Goal: Transaction & Acquisition: Purchase product/service

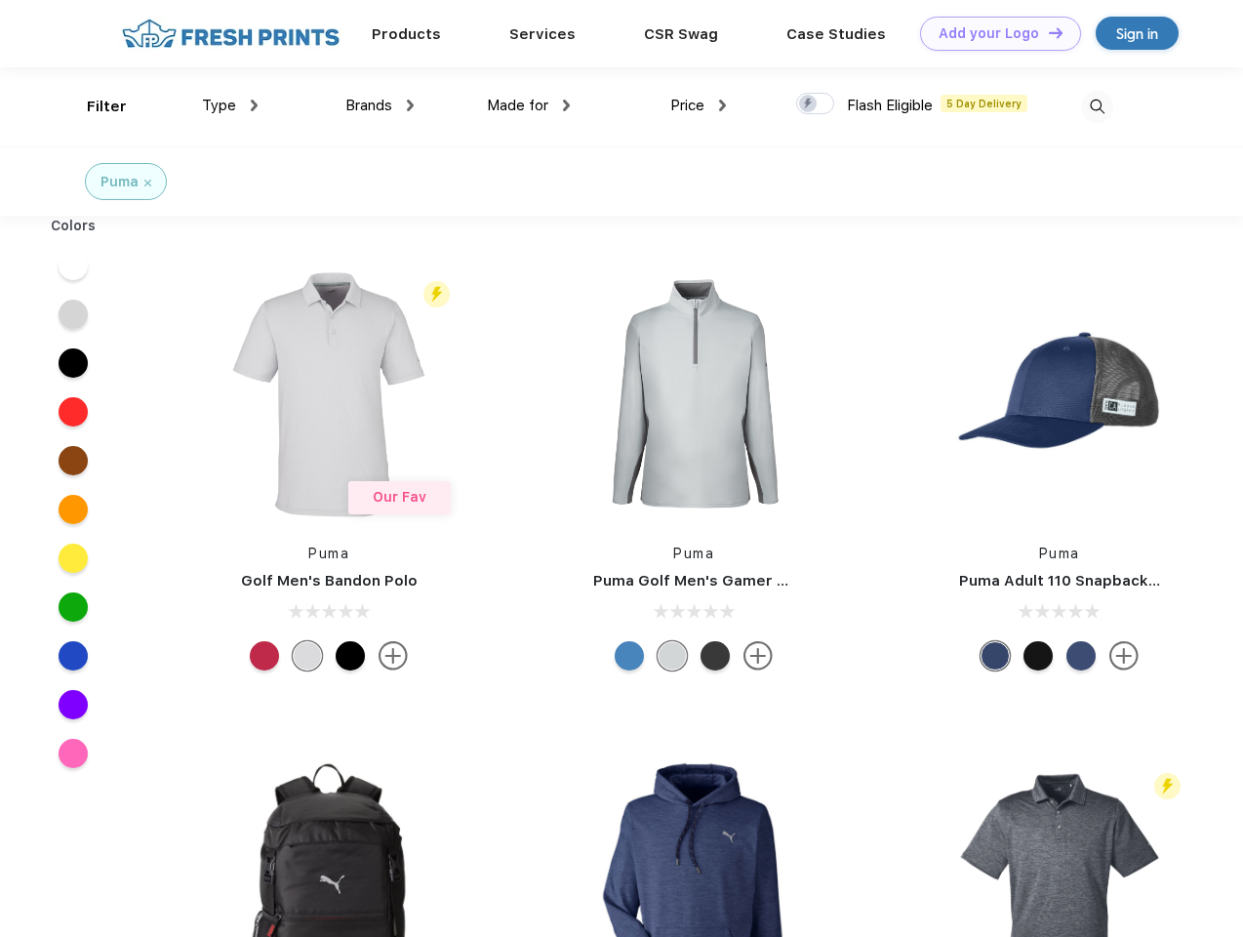
click at [994, 33] on link "Add your Logo Design Tool" at bounding box center [1000, 34] width 161 height 34
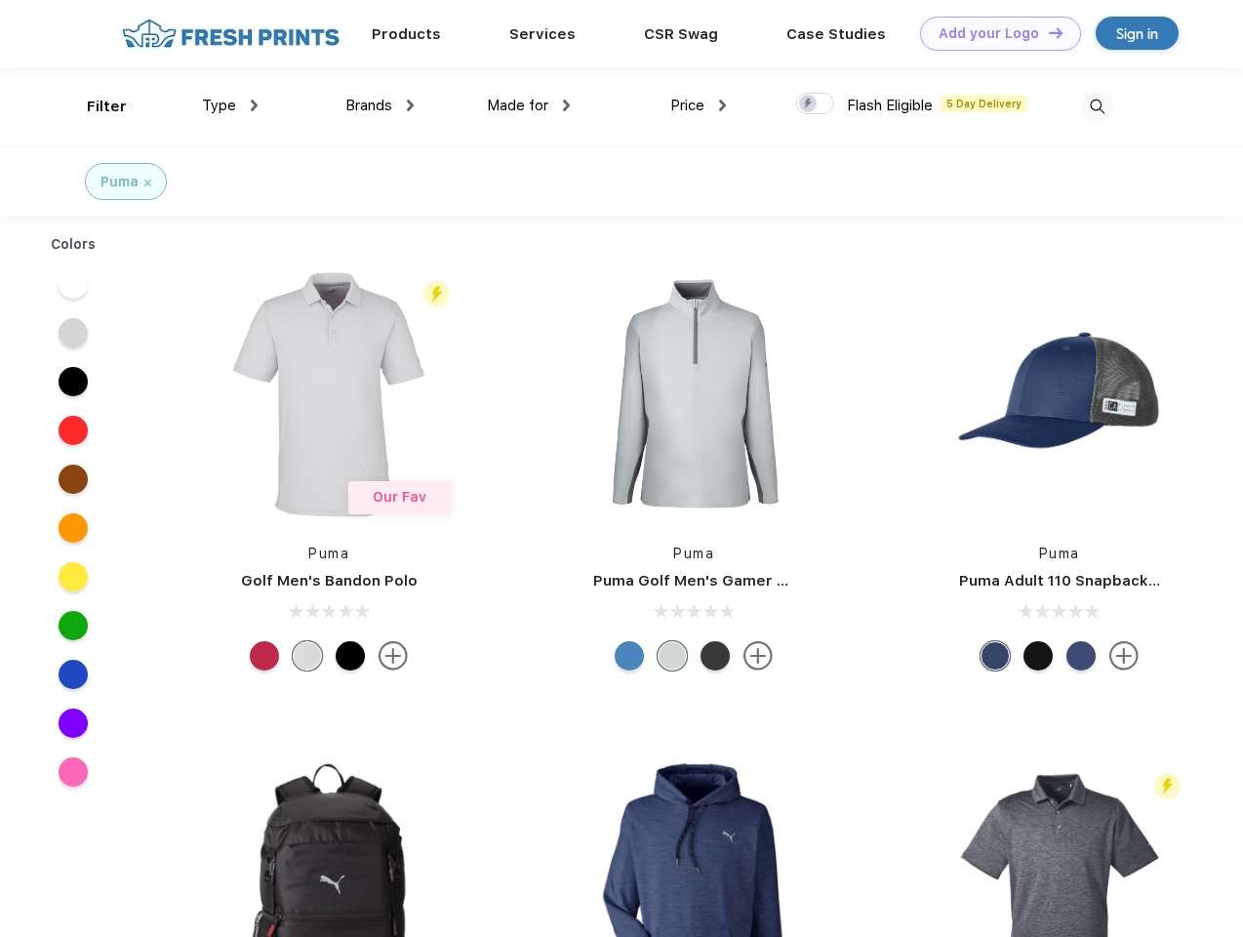
click at [0, 0] on div "Design Tool" at bounding box center [0, 0] width 0 height 0
click at [1047, 32] on link "Add your Logo Design Tool" at bounding box center [1000, 34] width 161 height 34
click at [94, 106] on div "Filter" at bounding box center [107, 107] width 40 height 22
click at [230, 105] on span "Type" at bounding box center [219, 106] width 34 height 18
click at [380, 105] on span "Brands" at bounding box center [369, 106] width 47 height 18
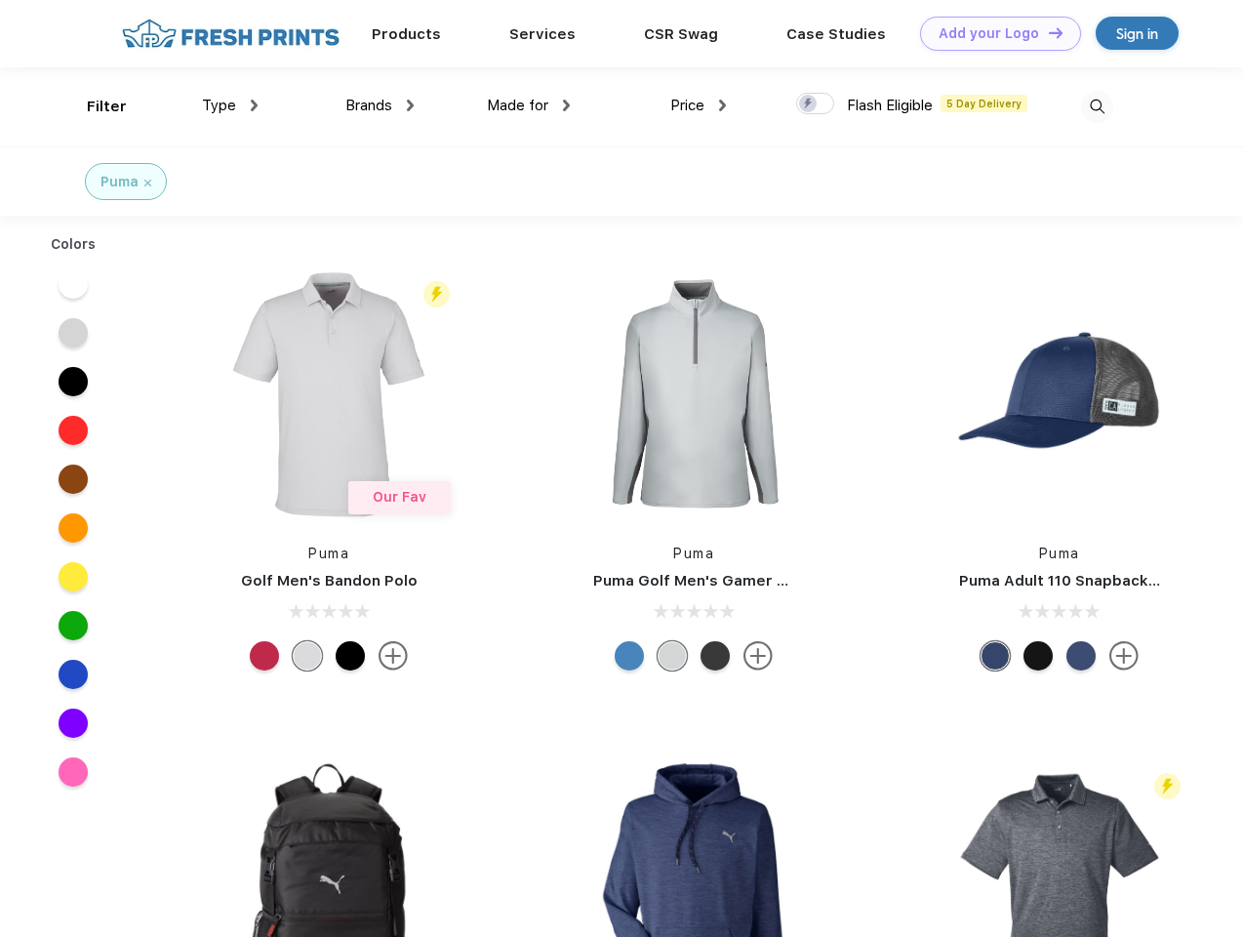
click at [529, 105] on span "Made for" at bounding box center [517, 106] width 61 height 18
click at [699, 105] on span "Price" at bounding box center [688, 106] width 34 height 18
click at [816, 104] on div at bounding box center [815, 103] width 38 height 21
click at [809, 104] on input "checkbox" at bounding box center [802, 98] width 13 height 13
click at [1097, 106] on img at bounding box center [1097, 107] width 32 height 32
